Goal: Task Accomplishment & Management: Complete application form

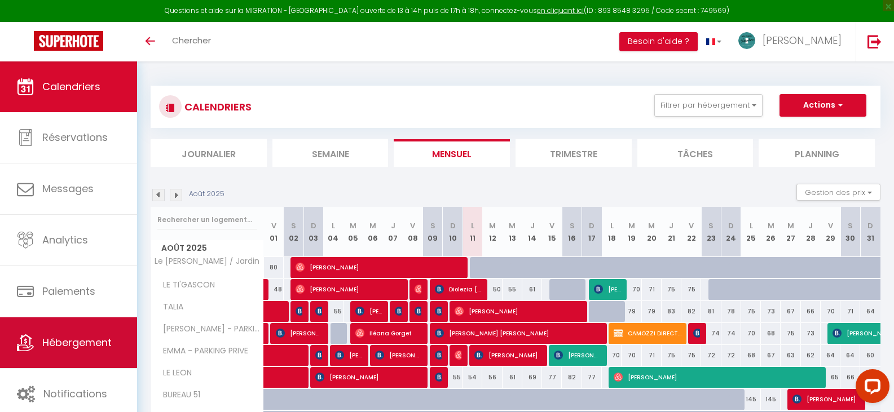
click at [28, 347] on icon at bounding box center [25, 342] width 17 height 17
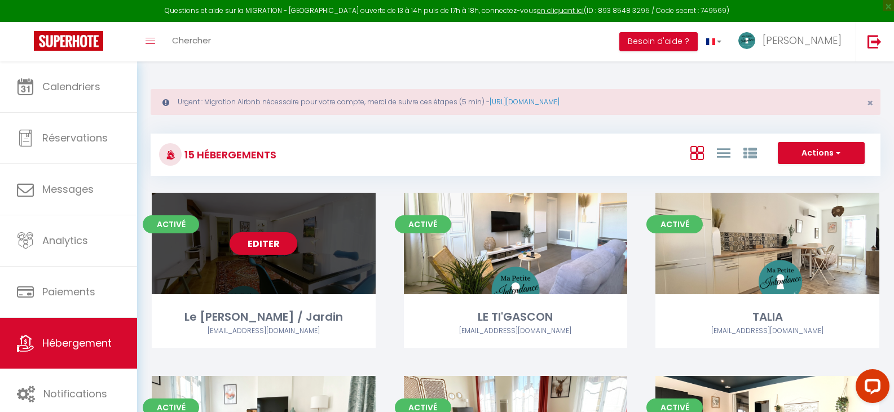
click at [212, 311] on div "Le [PERSON_NAME] / Jardin" at bounding box center [264, 316] width 224 height 17
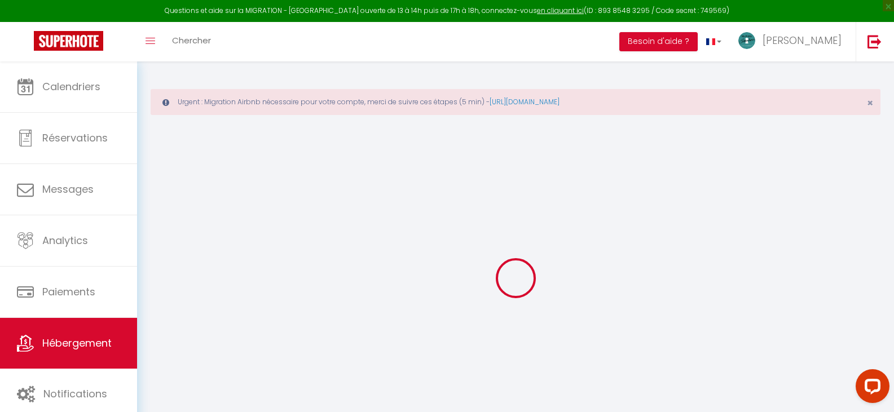
type input "Le [PERSON_NAME] / Jardin"
type input "[PERSON_NAME]"
type input "ANGLEZIO"
type input "[STREET_ADDRESS][PERSON_NAME]"
type input "32000"
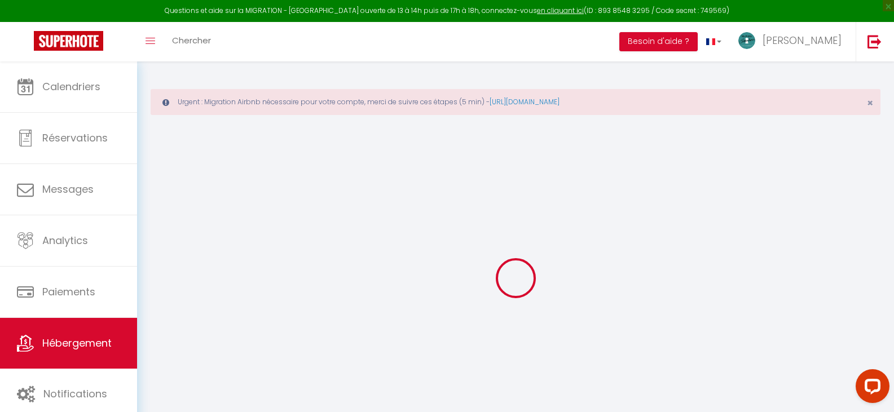
type input "AUCH"
select select "4"
select select "2"
type input "63"
type input "15"
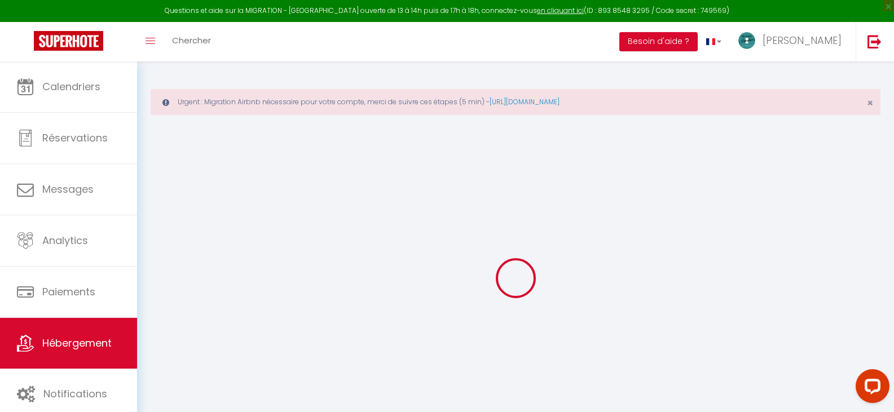
type input "66"
type input "550"
select select
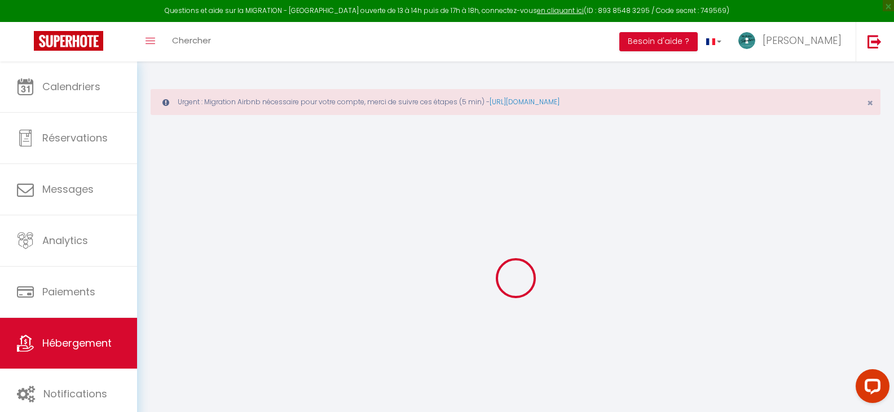
select select
type input "[STREET_ADDRESS][PERSON_NAME]"
type input "32000"
type input "Auch"
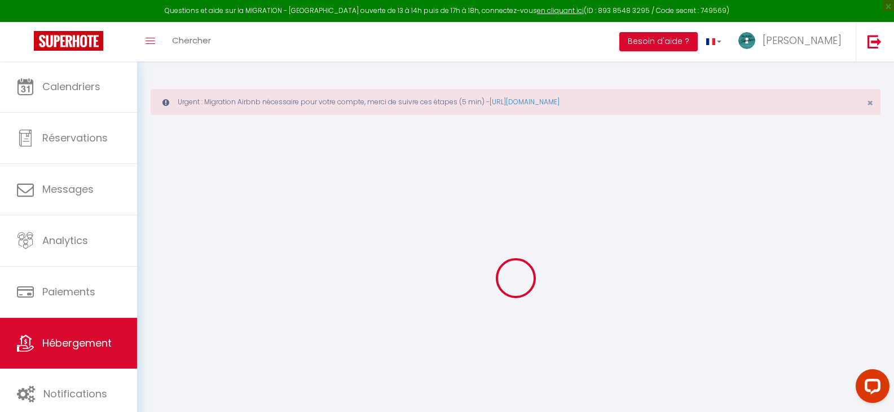
type input "[EMAIL_ADDRESS][DOMAIN_NAME]"
select select "14734"
checkbox input "false"
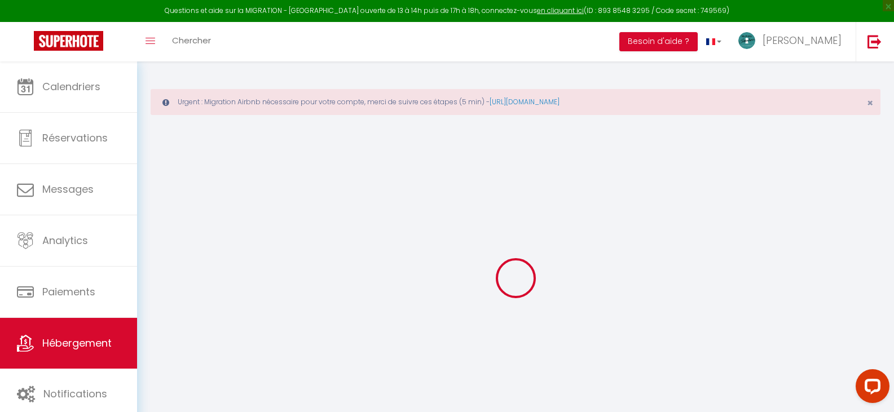
checkbox input "false"
type input "22"
type input "66"
type input "0"
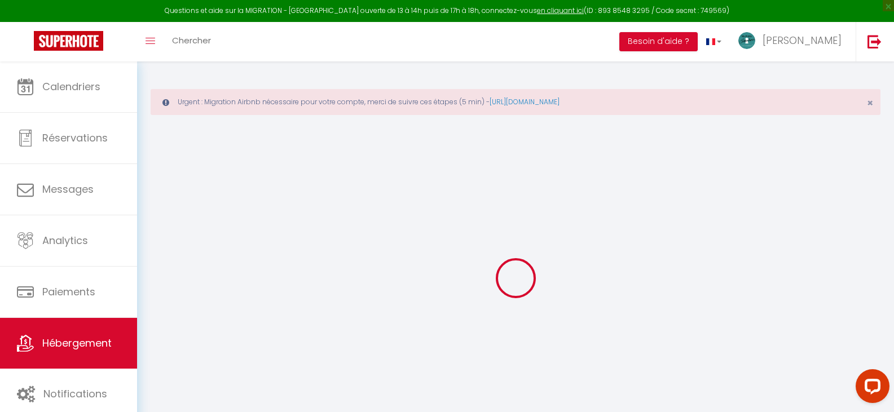
type input "0"
select select
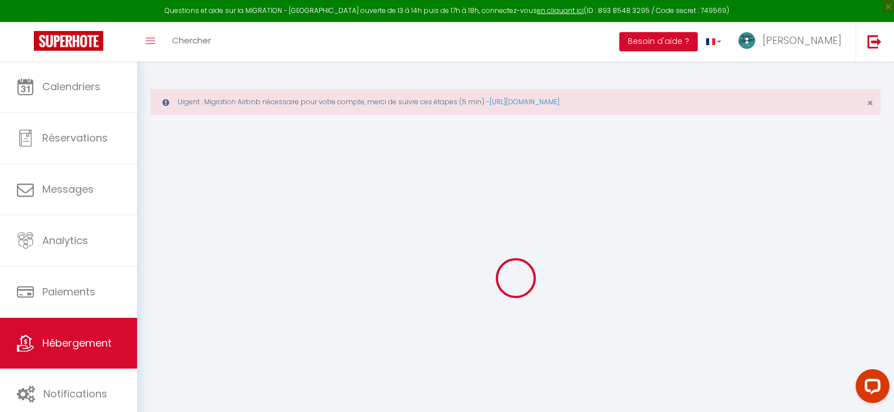
select select
checkbox input "false"
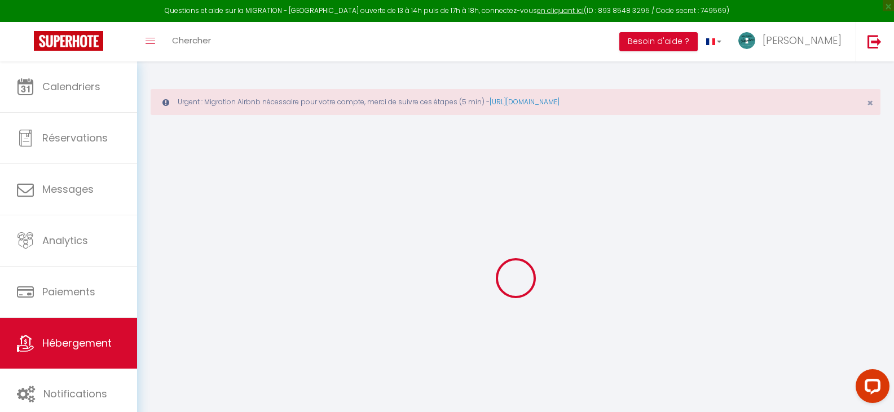
select select "33852"
select select
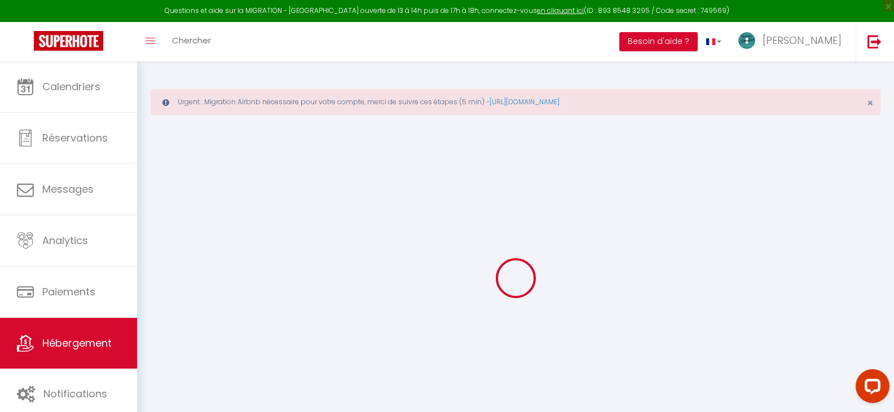
select select
checkbox input "false"
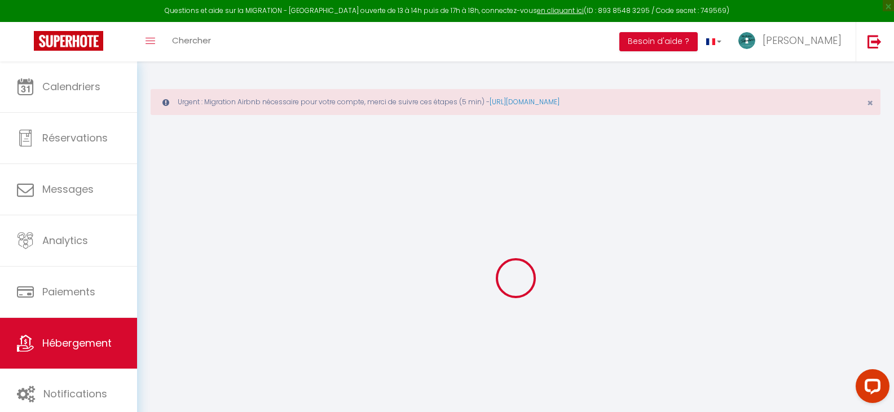
checkbox input "false"
select select "16:00"
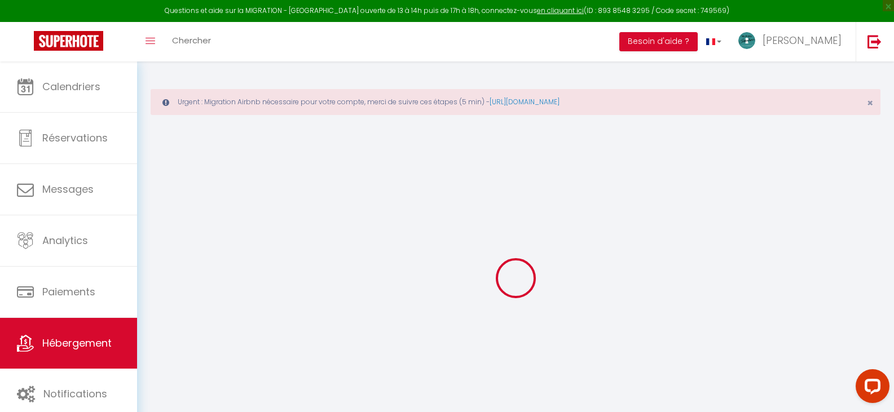
select select
select select "11:00"
select select "30"
select select "120"
select select
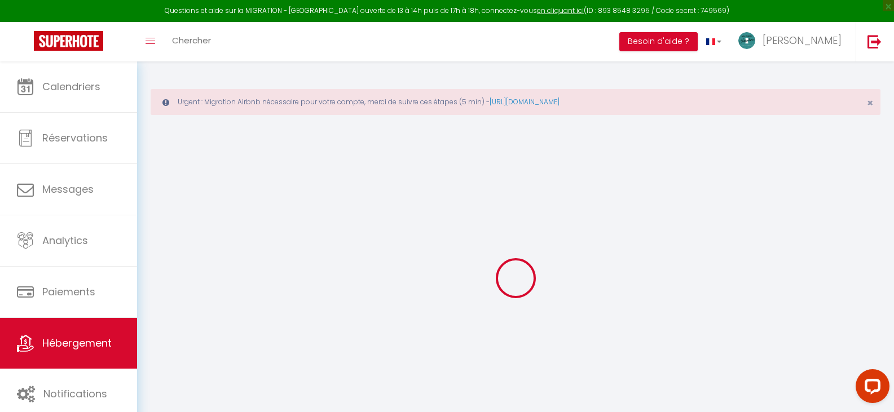
checkbox input "false"
select select
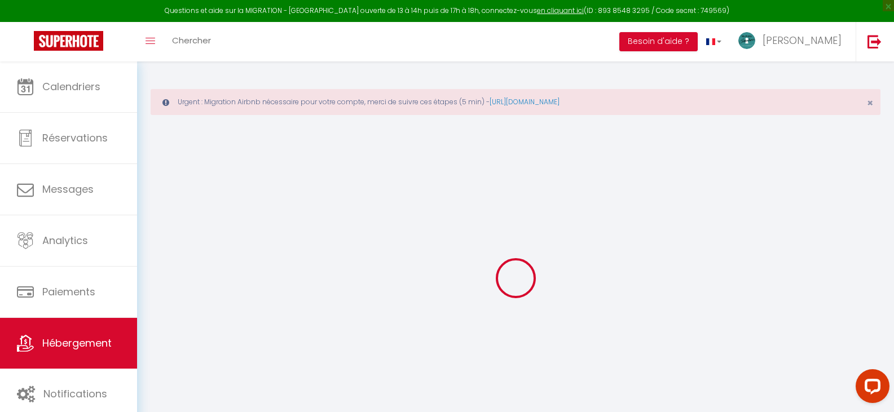
checkbox input "false"
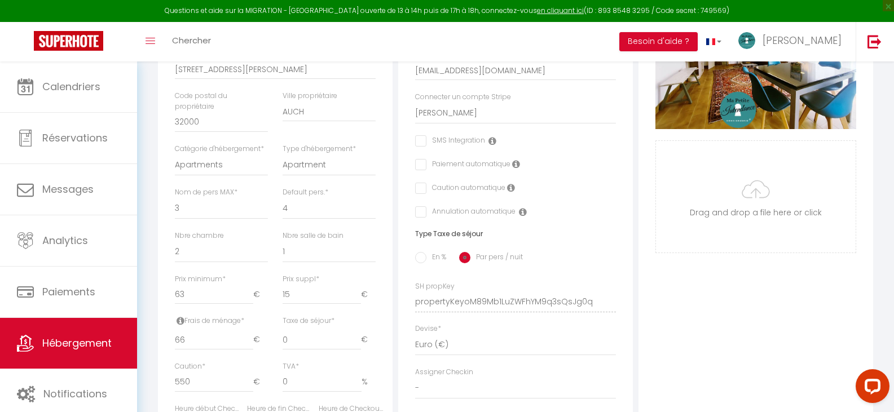
scroll to position [395, 0]
